Goal: Information Seeking & Learning: Learn about a topic

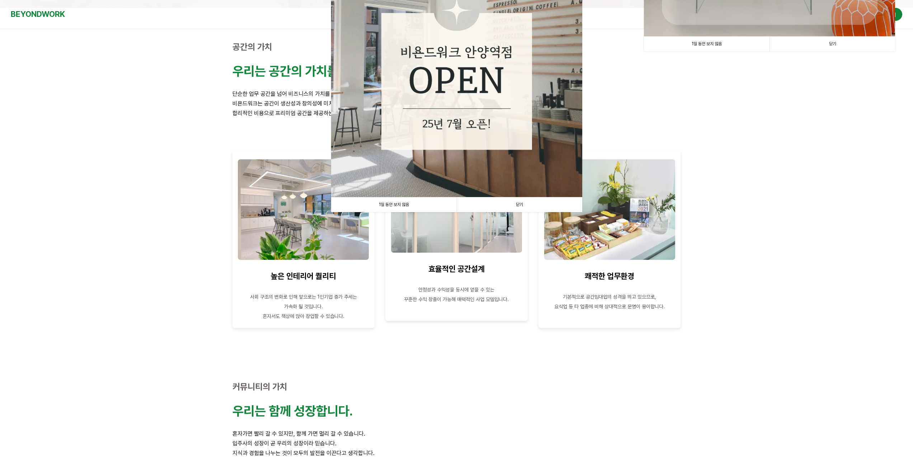
scroll to position [215, 0]
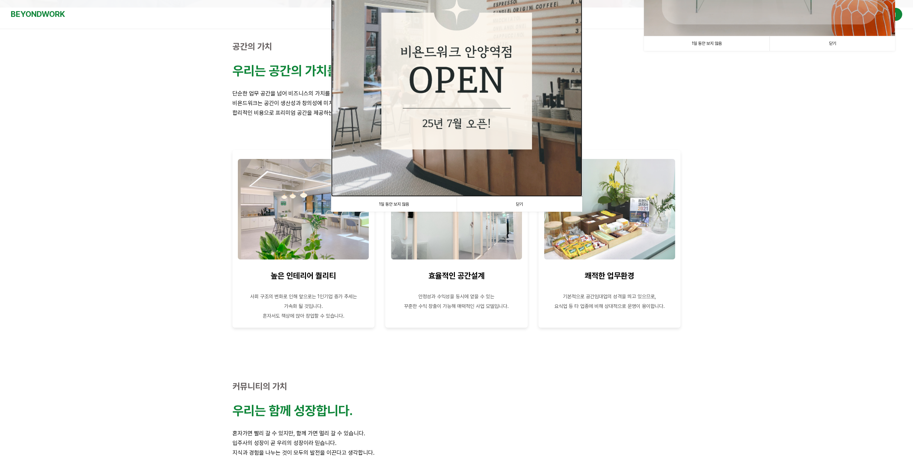
click at [493, 117] on img at bounding box center [456, 70] width 251 height 251
click at [390, 207] on link "1일 동안 보지 않음" at bounding box center [394, 204] width 126 height 15
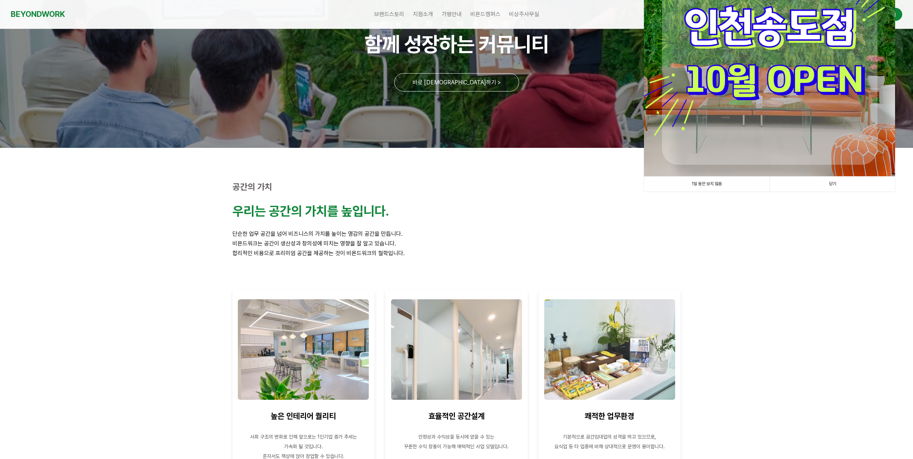
scroll to position [0, 0]
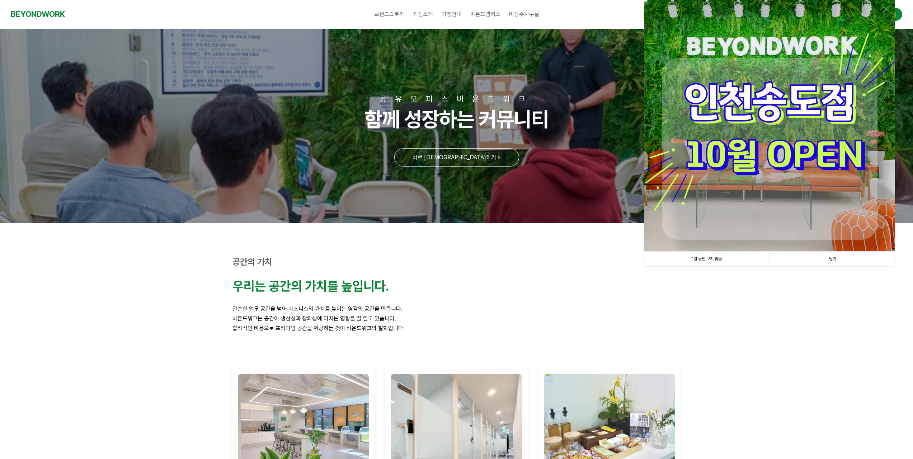
click at [737, 259] on link "1일 동안 보지 않음" at bounding box center [707, 259] width 126 height 15
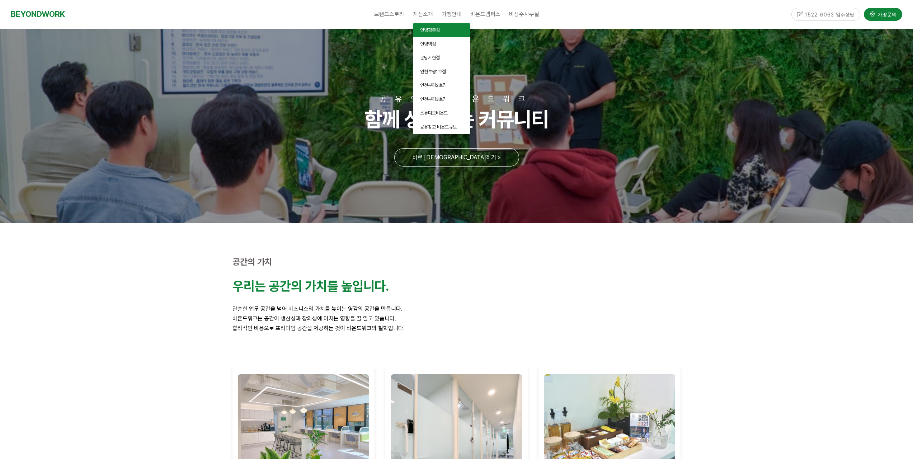
click at [449, 33] on link "안양평촌점" at bounding box center [441, 30] width 57 height 14
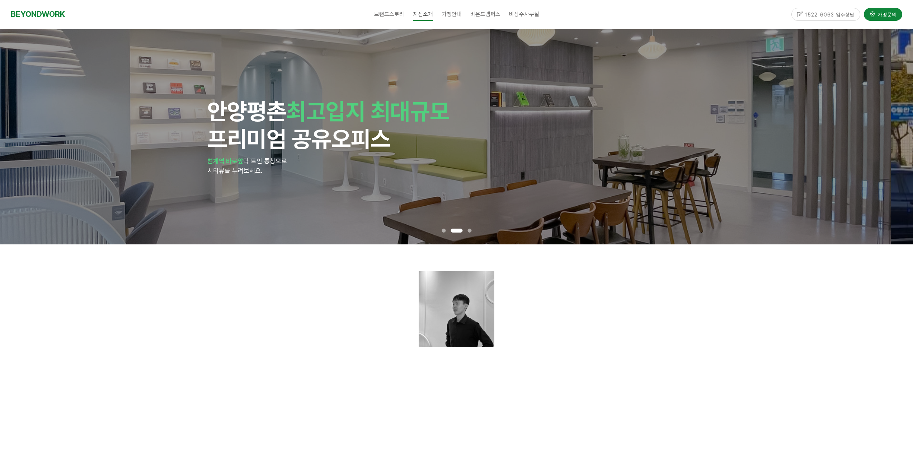
drag, startPoint x: 786, startPoint y: 133, endPoint x: 298, endPoint y: 169, distance: 489.0
click at [295, 169] on div "안양 평촌 최고입지 최대규모 프리미엄 공유오피스 범계역 바로앞 탁 트인 통창으로 시티뷰를 누려보세요." at bounding box center [434, 136] width 913 height 215
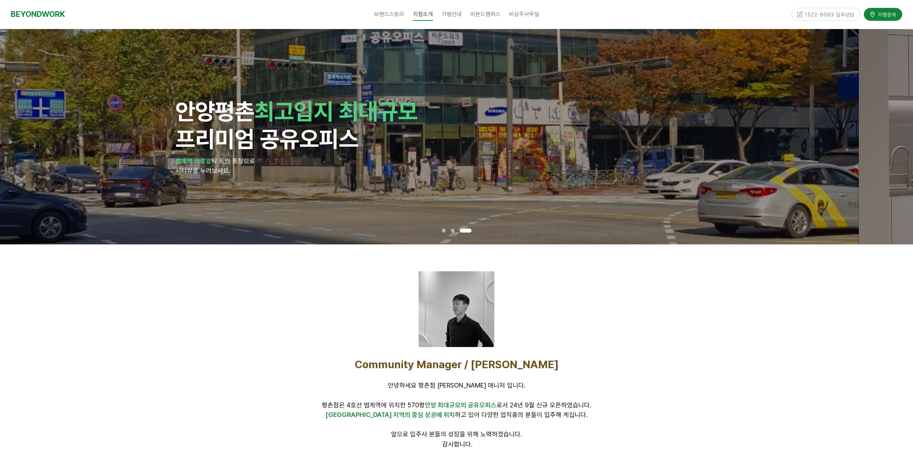
drag, startPoint x: 812, startPoint y: 175, endPoint x: 238, endPoint y: 213, distance: 575.4
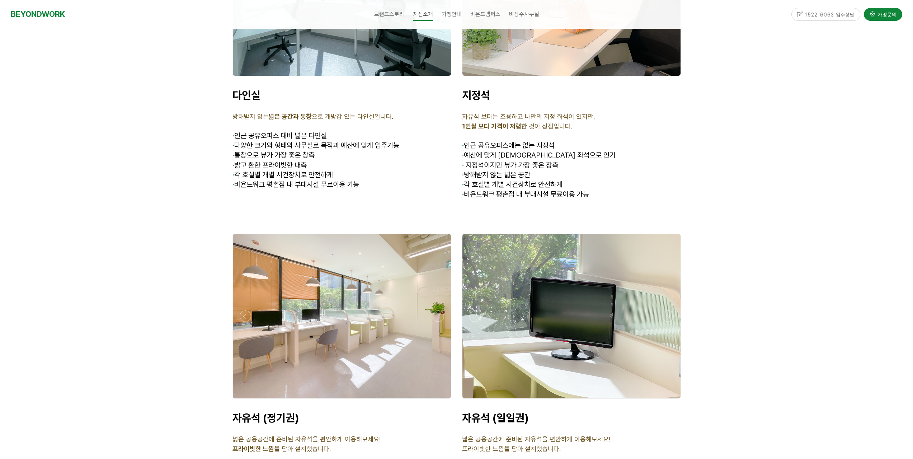
scroll to position [2153, 0]
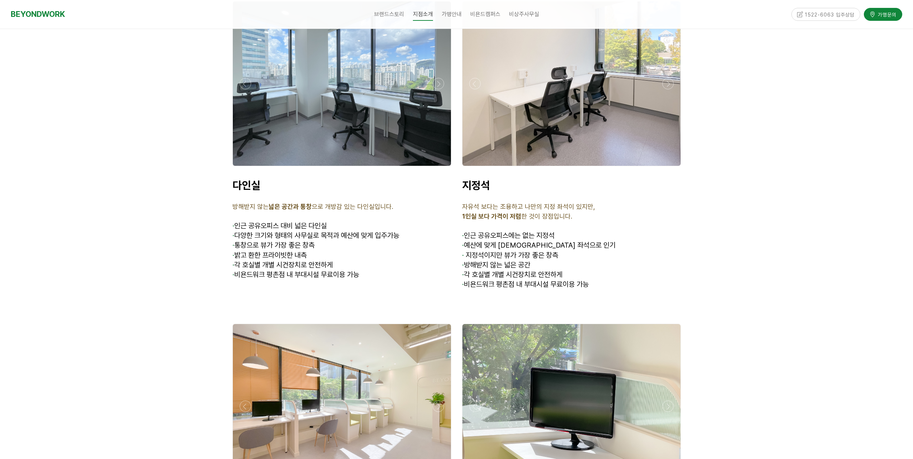
click at [372, 106] on div at bounding box center [342, 83] width 218 height 164
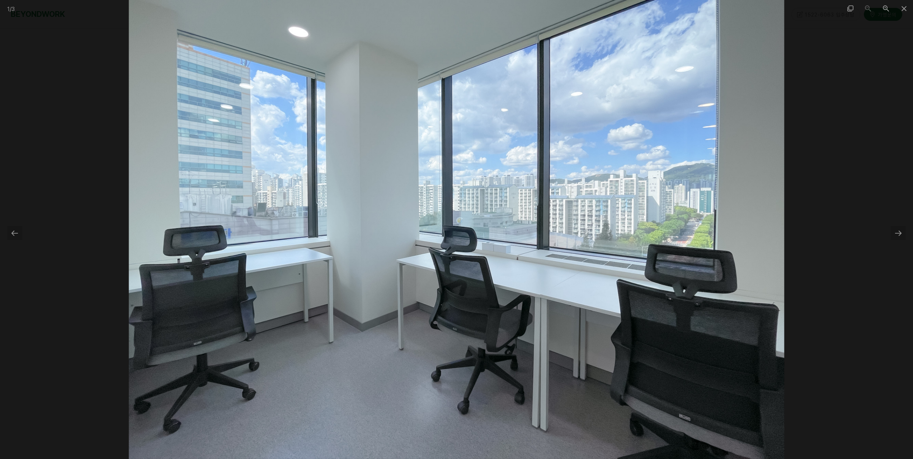
scroll to position [2620, 0]
click at [901, 232] on div at bounding box center [898, 233] width 15 height 14
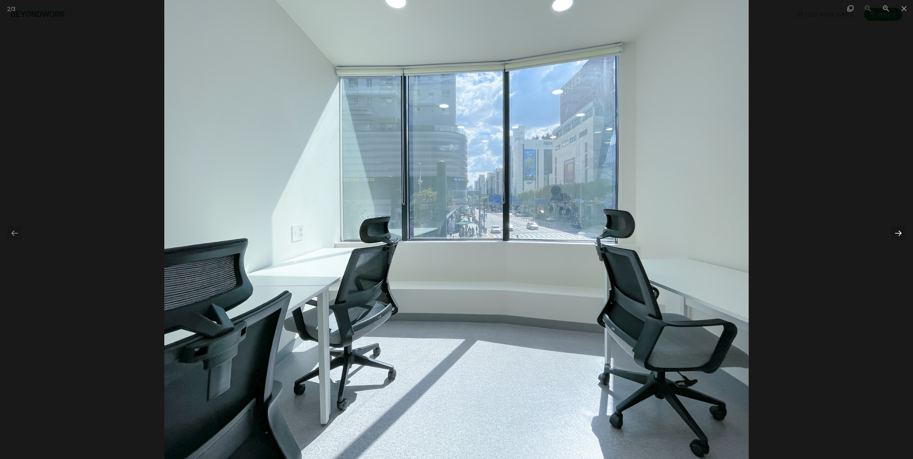
click at [905, 233] on div at bounding box center [898, 233] width 15 height 14
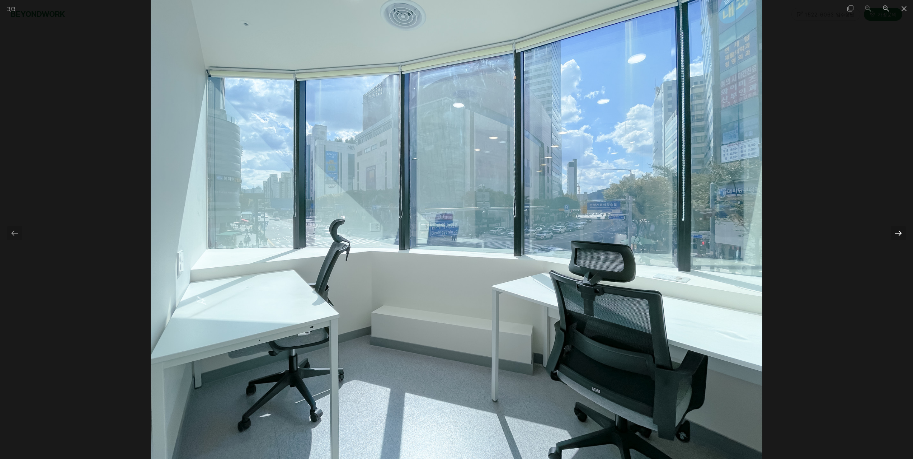
click at [905, 233] on div at bounding box center [898, 233] width 15 height 14
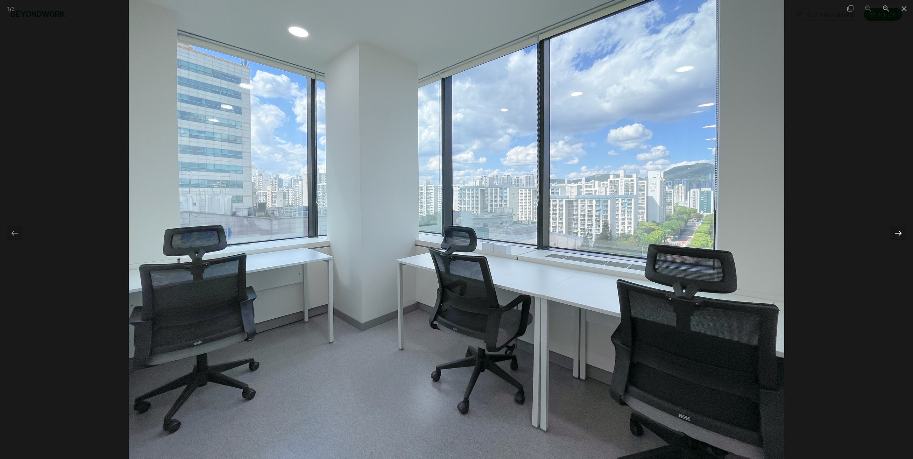
click at [905, 233] on div at bounding box center [898, 233] width 15 height 14
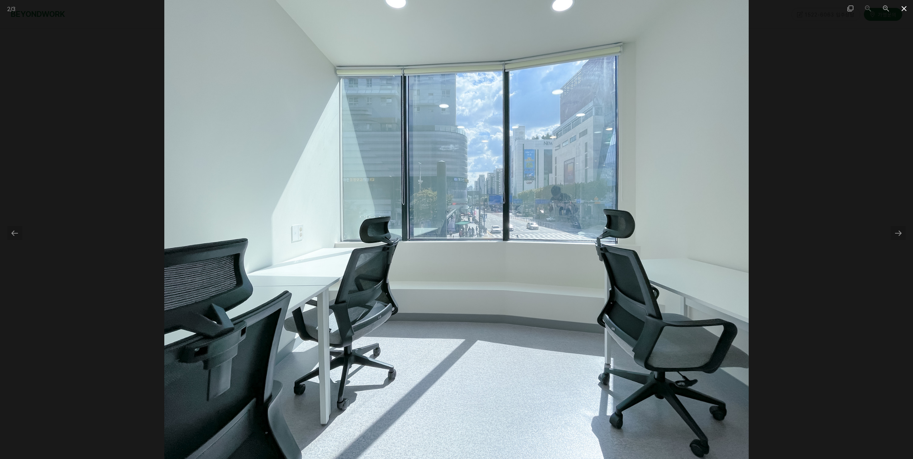
click at [905, 12] on span at bounding box center [904, 8] width 18 height 17
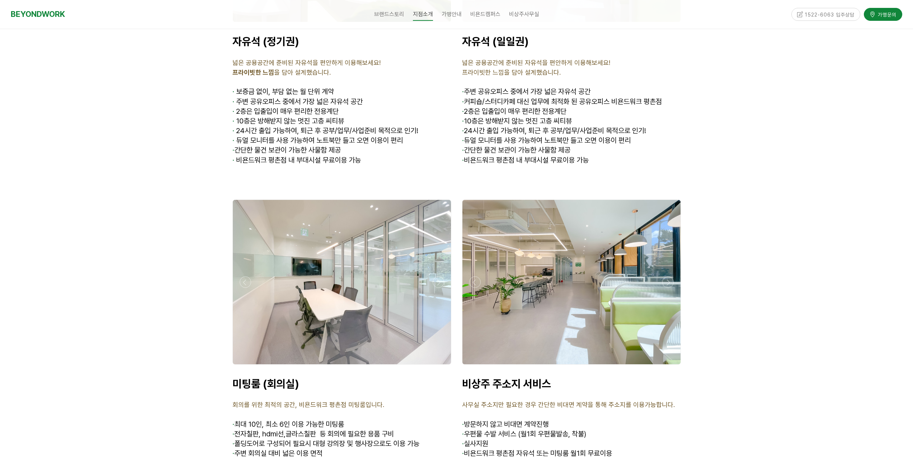
scroll to position [2153, 0]
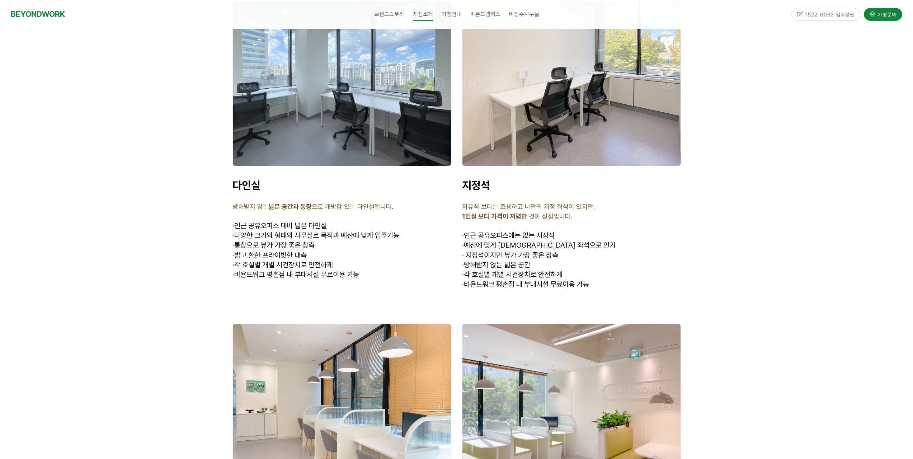
drag, startPoint x: 235, startPoint y: 187, endPoint x: 352, endPoint y: 181, distance: 116.8
click at [352, 181] on div "다인실 방해받지 않는 넓은 공간과 통창 으로 개방감 있는 다인실입니다. · 인근 공유오피스 대비 넓은 다인실 · 다양한 크기와 형태의 사무실로…" at bounding box center [342, 234] width 219 height 111
click at [361, 221] on p "· 인근 공유오피스 대비 넓은 다인실" at bounding box center [342, 226] width 219 height 10
click at [197, 202] on div at bounding box center [456, 350] width 913 height 1561
drag, startPoint x: 256, startPoint y: 197, endPoint x: 356, endPoint y: 192, distance: 100.9
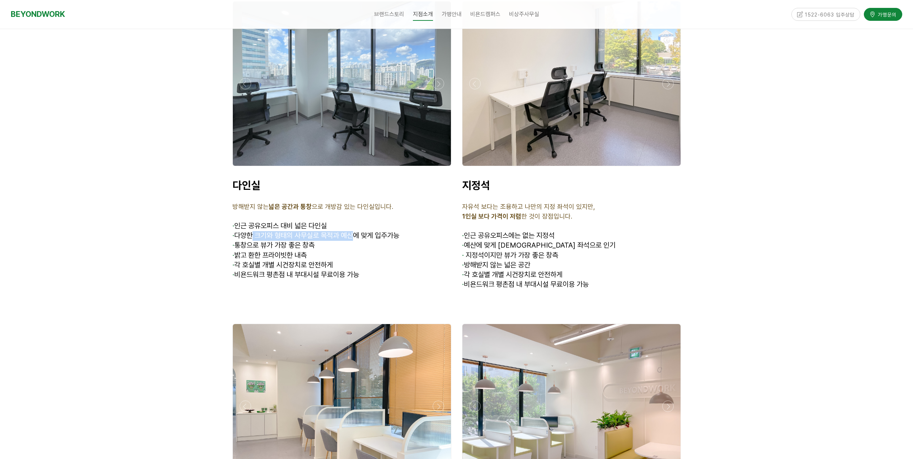
click at [356, 231] on span "· 다양한 크기와 형태의 사무실로 목적과 예산에 맞게 입주가능" at bounding box center [316, 235] width 167 height 9
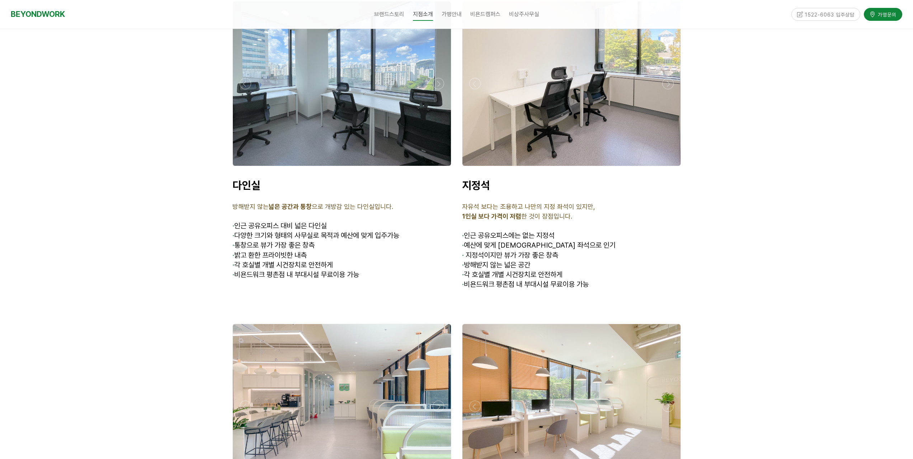
click at [338, 241] on p "· 통창으로 뷰가 가장 좋은 창측" at bounding box center [342, 246] width 219 height 10
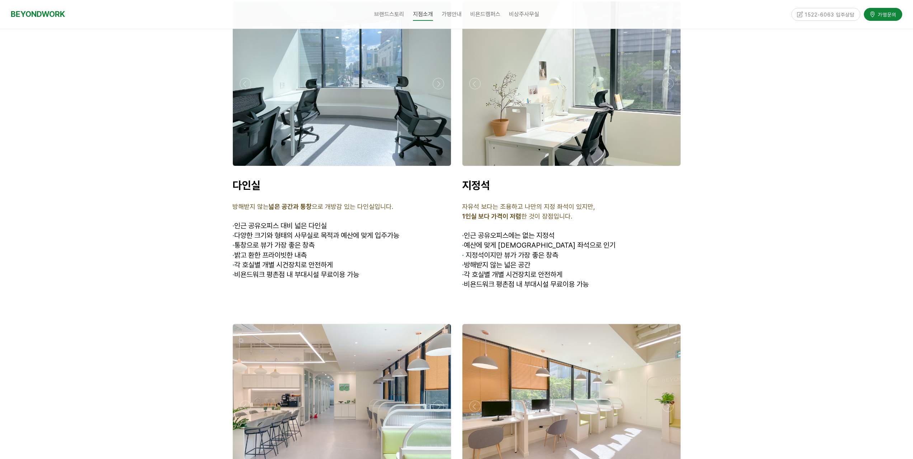
click at [269, 231] on p "· 다양한 크기와 형태의 사무실로 목적과 예산에 맞게 입주가능" at bounding box center [342, 236] width 219 height 10
click at [267, 251] on span "· 밝고 환한 프라이빗한 내측" at bounding box center [270, 255] width 74 height 9
click at [281, 261] on span "· 각 호실별 개별 시건장치로 안전하게" at bounding box center [283, 265] width 100 height 9
drag, startPoint x: 325, startPoint y: 239, endPoint x: 559, endPoint y: 195, distance: 237.8
click at [327, 270] on span "· 비욘드워크 평촌점 내 부대시설 무료이용 가능" at bounding box center [296, 274] width 127 height 9
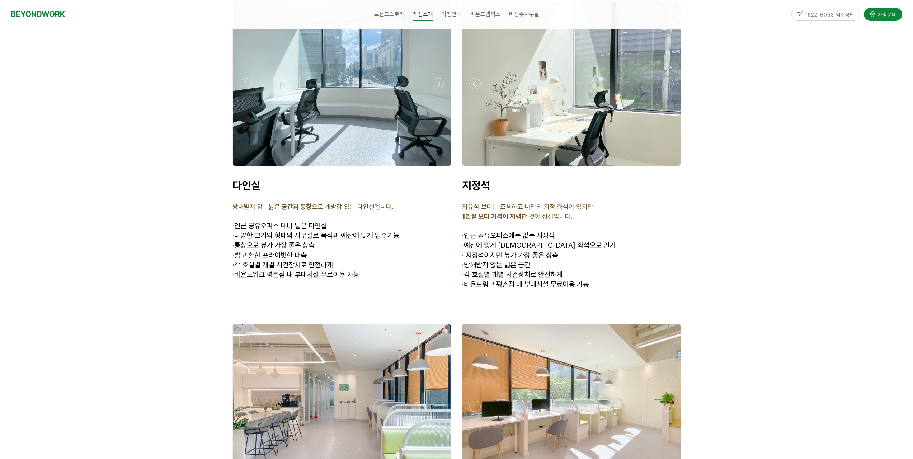
click at [756, 155] on div at bounding box center [456, 350] width 913 height 1561
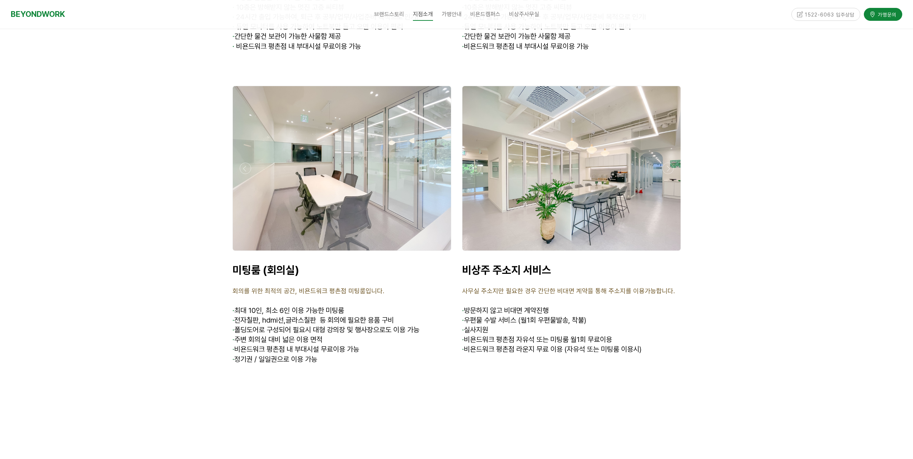
scroll to position [2411, 0]
